Goal: Check status: Check status

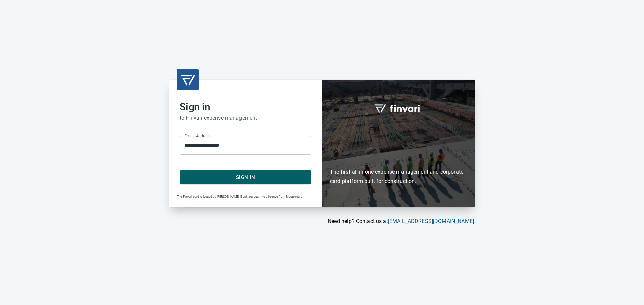
click at [245, 175] on span "Sign In" at bounding box center [245, 177] width 117 height 9
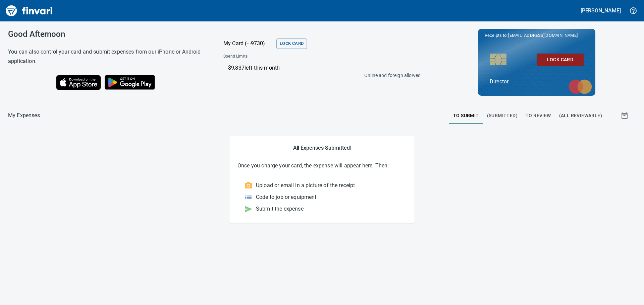
click at [531, 114] on span "To Review" at bounding box center [537, 116] width 25 height 8
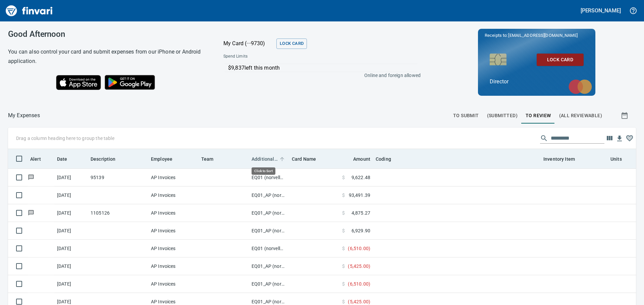
scroll to position [222, 612]
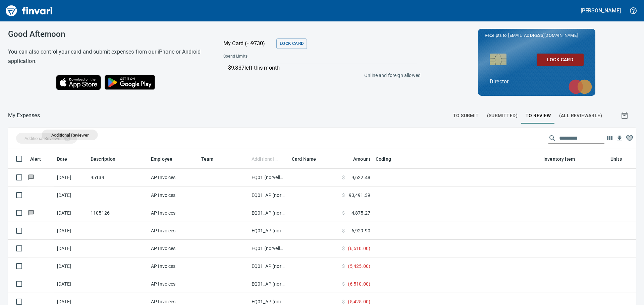
drag, startPoint x: 268, startPoint y: 158, endPoint x: 69, endPoint y: 135, distance: 200.3
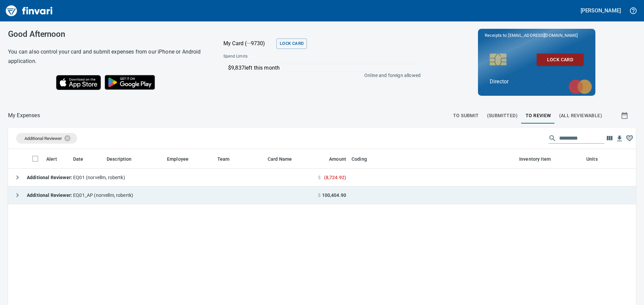
click at [101, 197] on span "Additional Reviewer : EQ01_AP (norvellm, robertk)" at bounding box center [80, 195] width 106 height 5
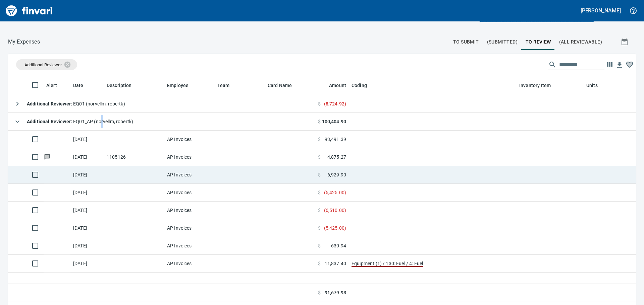
scroll to position [75, 0]
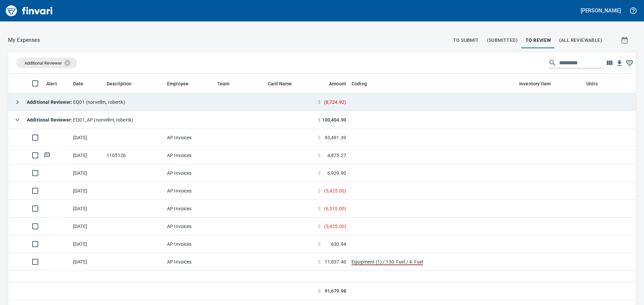
click at [54, 100] on strong "Additional Reviewer :" at bounding box center [50, 102] width 46 height 5
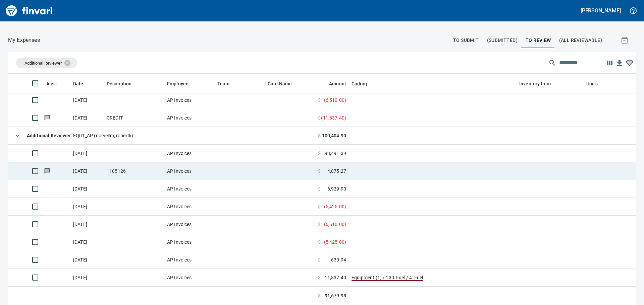
scroll to position [42, 0]
